Goal: Task Accomplishment & Management: Manage account settings

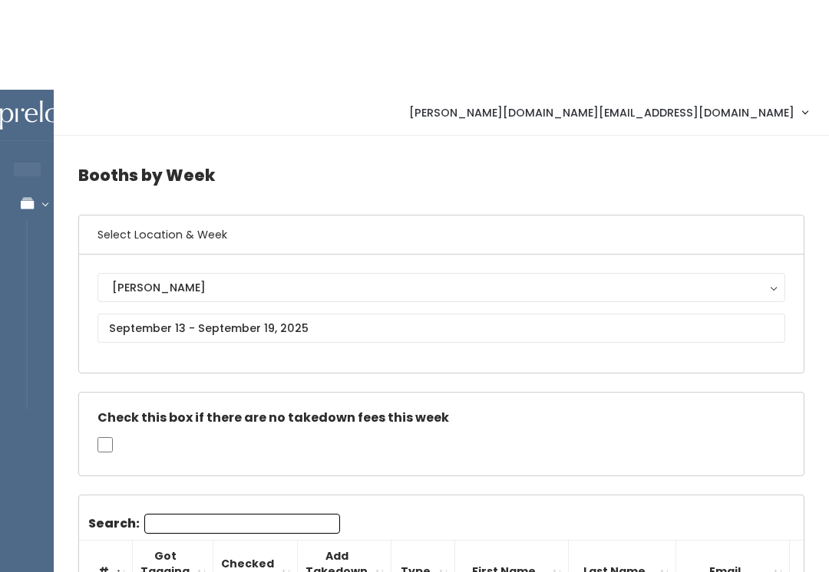
scroll to position [0, 256]
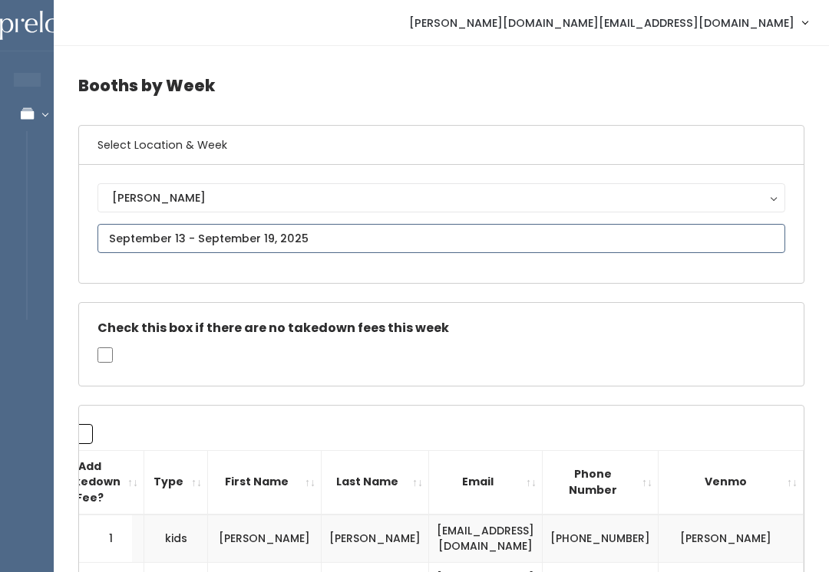
click at [364, 232] on input "text" at bounding box center [441, 238] width 688 height 29
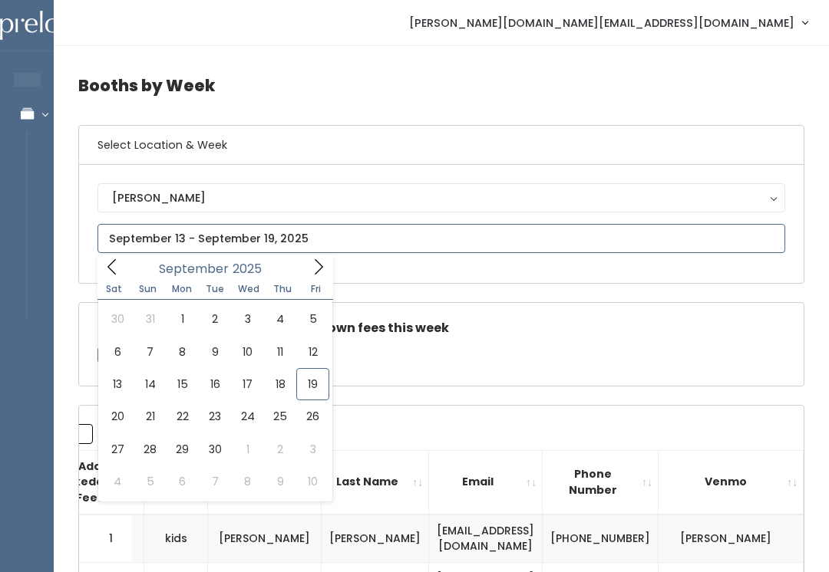
type input "September 20 to September 26"
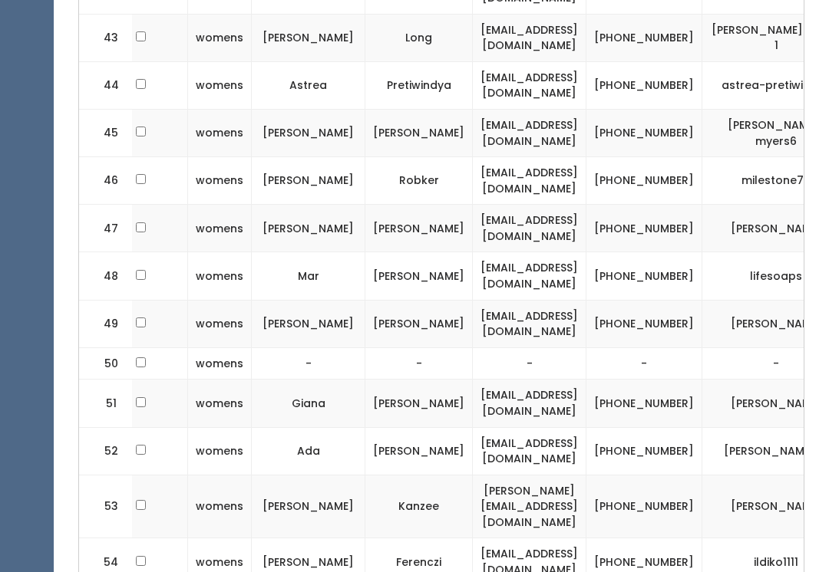
scroll to position [2457, 0]
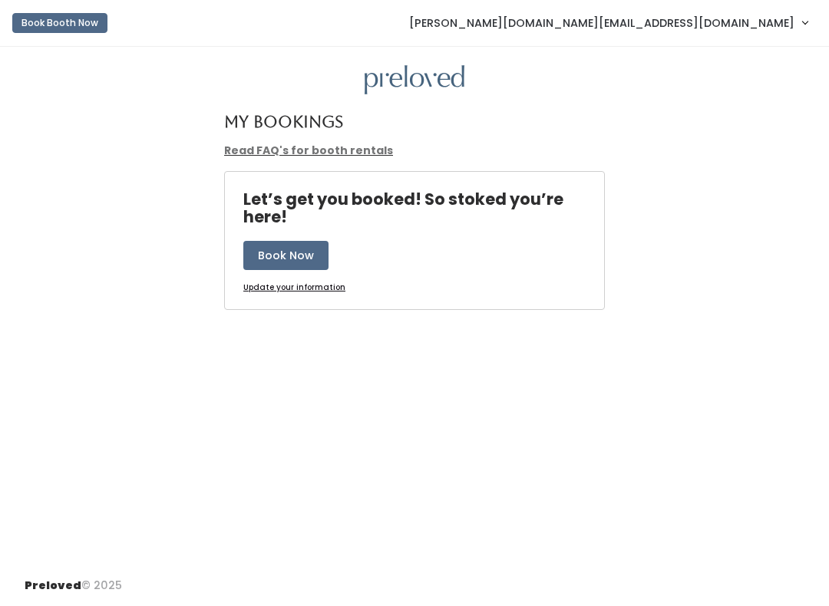
click at [770, 10] on link "[PERSON_NAME][DOMAIN_NAME][EMAIL_ADDRESS][DOMAIN_NAME]" at bounding box center [608, 22] width 429 height 33
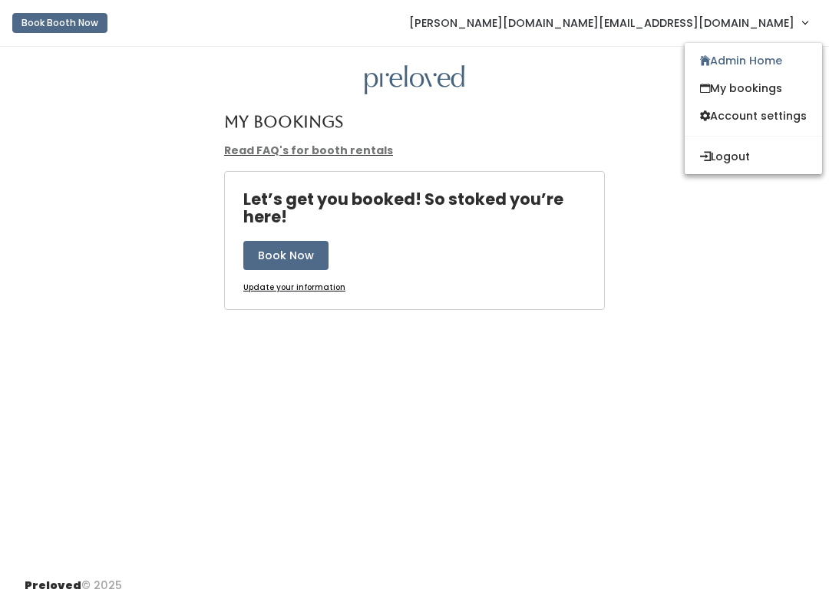
click at [765, 61] on link "Admin Home" at bounding box center [752, 61] width 137 height 28
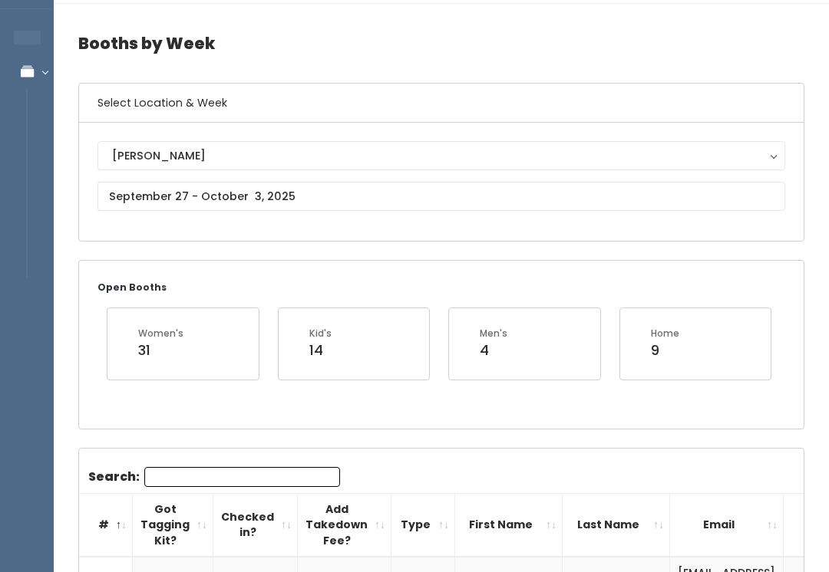
scroll to position [42, 0]
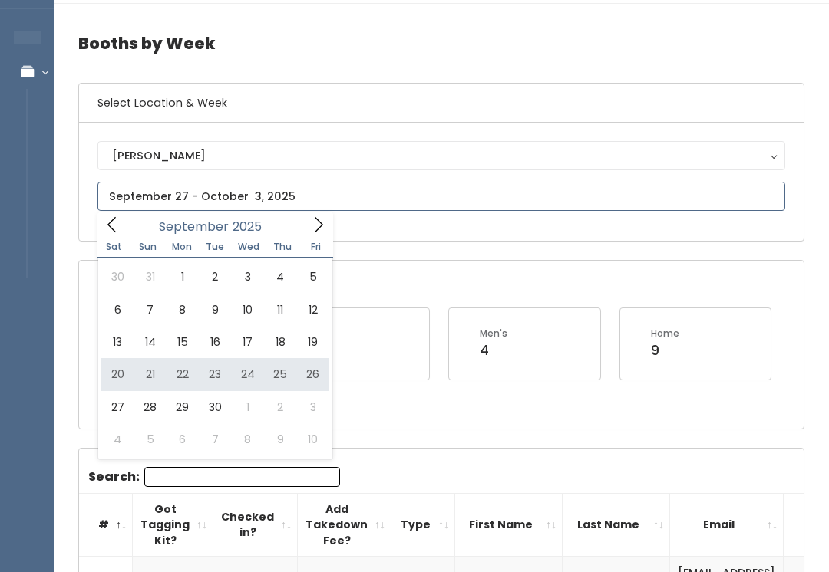
type input "September 20 to September 26"
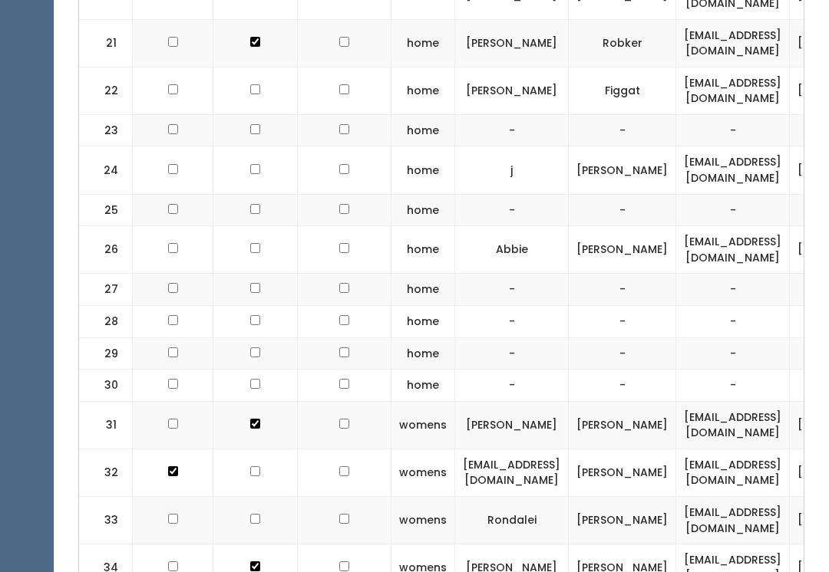
scroll to position [1614, 0]
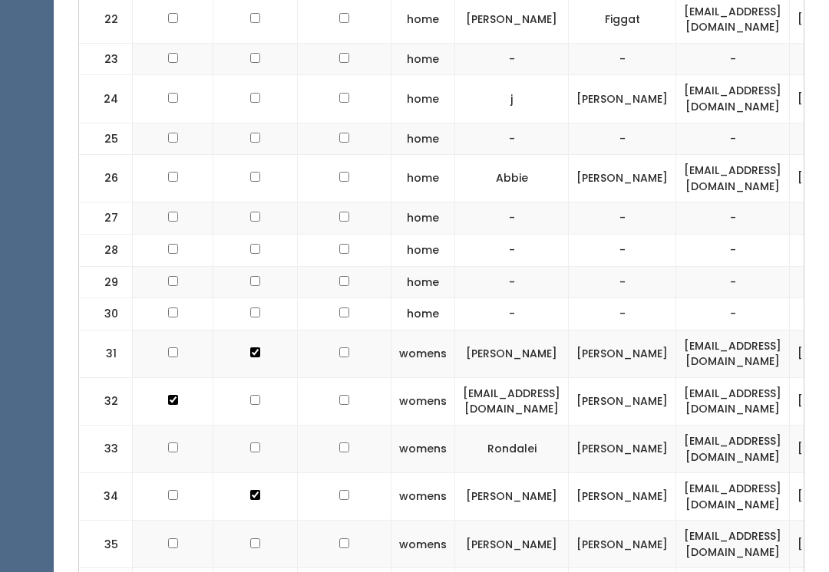
click at [251, 155] on td at bounding box center [255, 179] width 84 height 48
click at [256, 172] on input "checkbox" at bounding box center [255, 177] width 10 height 10
checkbox input "true"
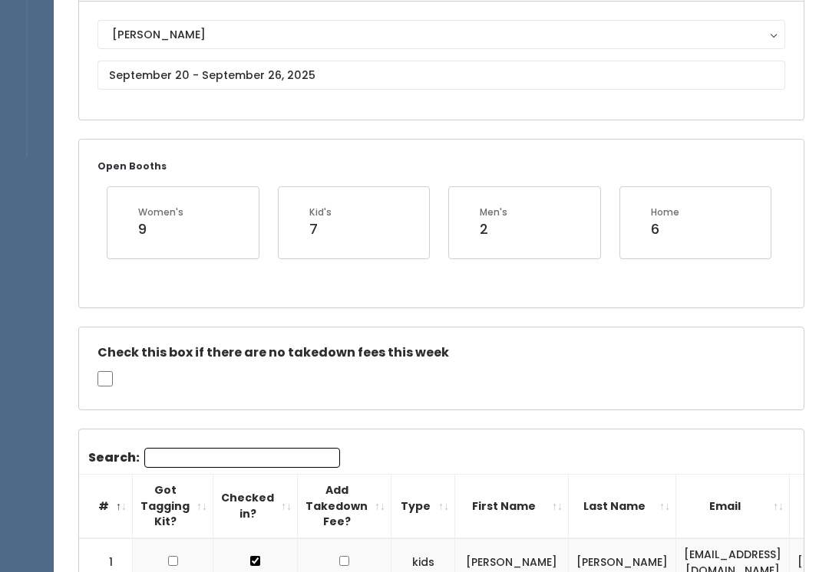
scroll to position [0, 0]
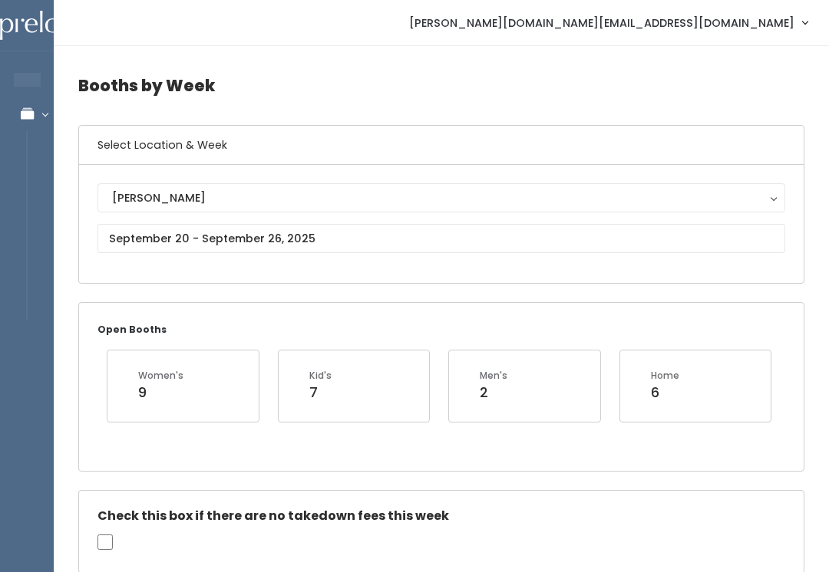
click at [31, 107] on icon at bounding box center [27, 113] width 54 height 13
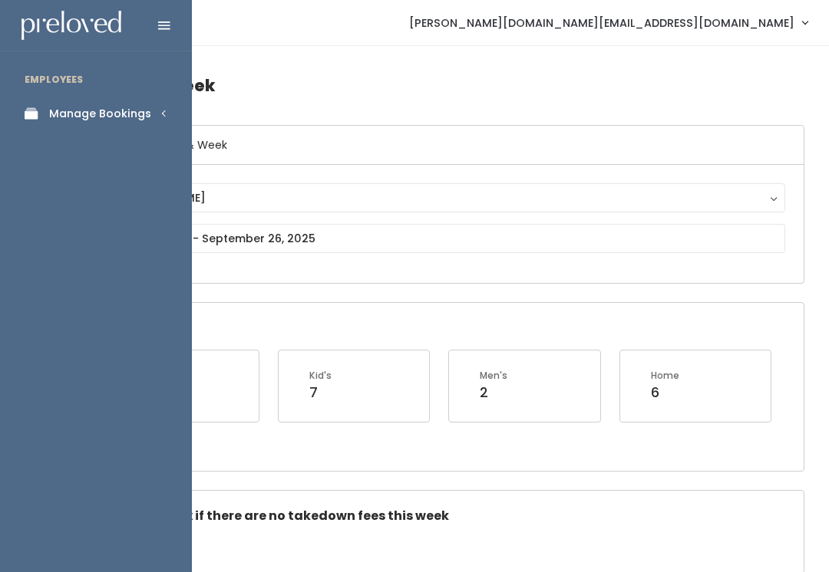
click at [110, 106] on div "Manage Bookings" at bounding box center [100, 114] width 102 height 16
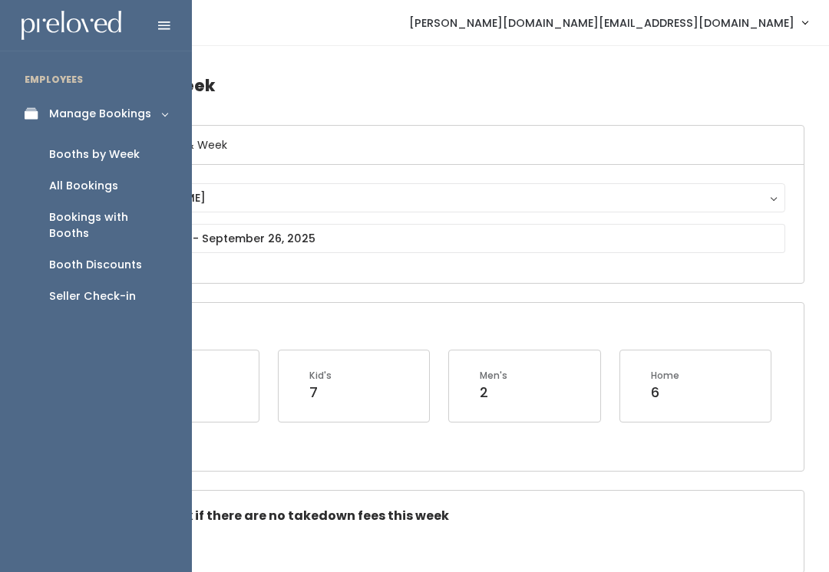
click at [114, 289] on link "Seller Check-in" at bounding box center [96, 296] width 192 height 31
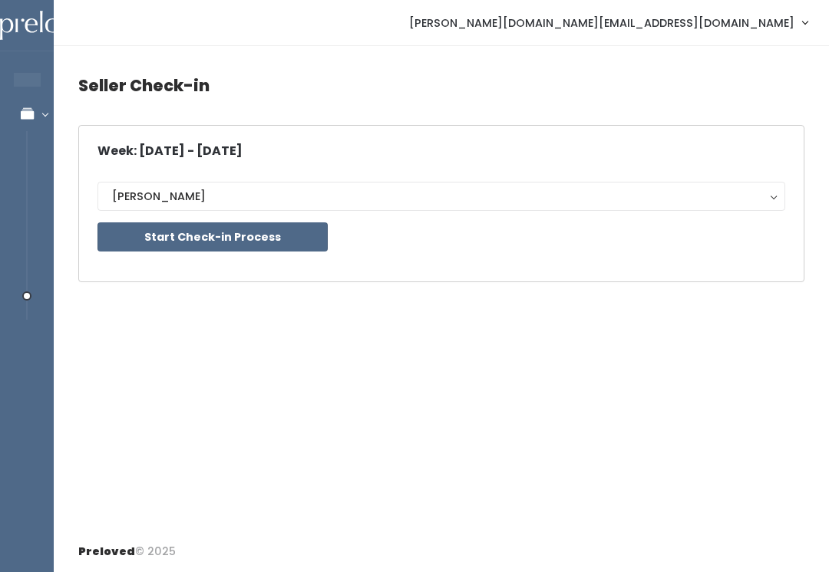
click at [259, 241] on button "Start Check-in Process" at bounding box center [212, 237] width 230 height 29
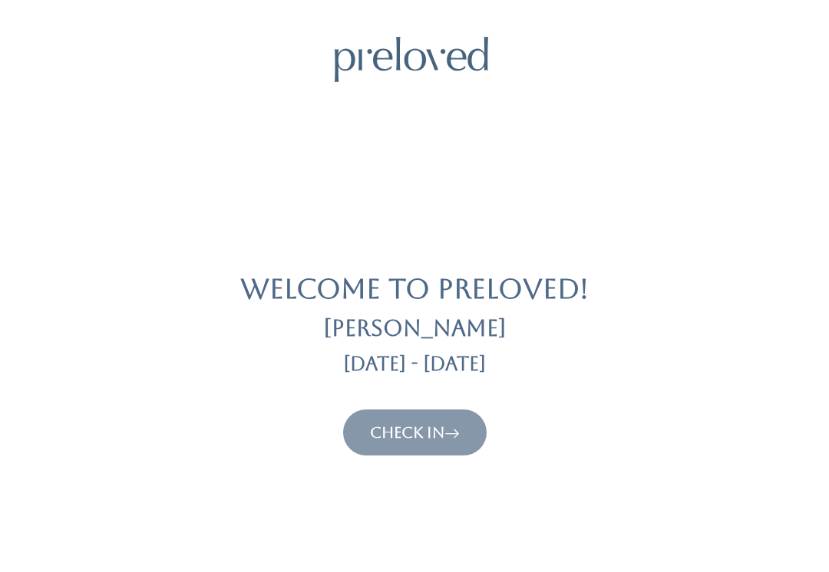
click at [424, 440] on link "Check In" at bounding box center [415, 433] width 90 height 18
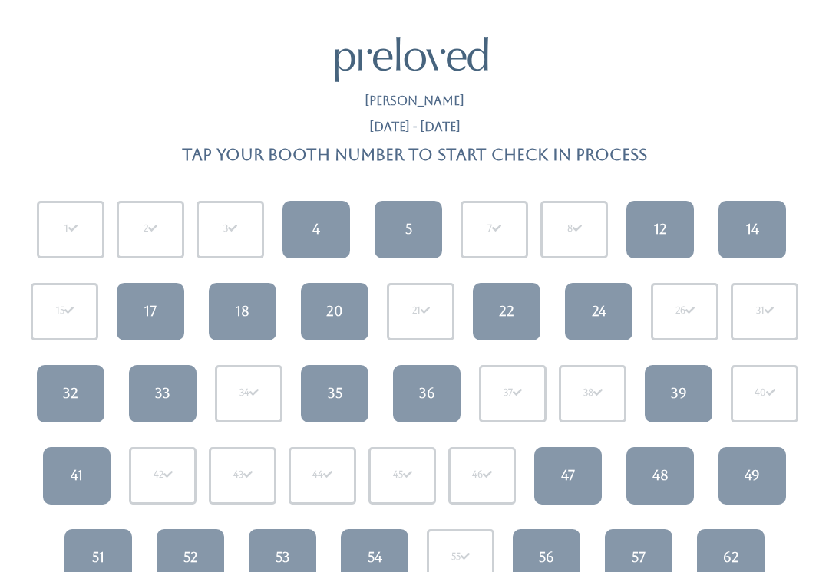
click at [770, 455] on link "49" at bounding box center [752, 476] width 68 height 58
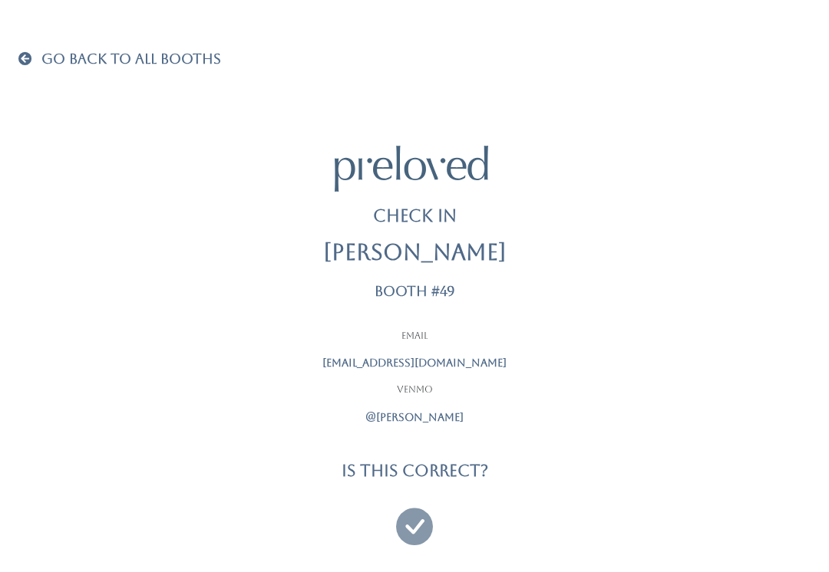
click at [416, 520] on icon at bounding box center [414, 519] width 37 height 51
